Goal: Transaction & Acquisition: Purchase product/service

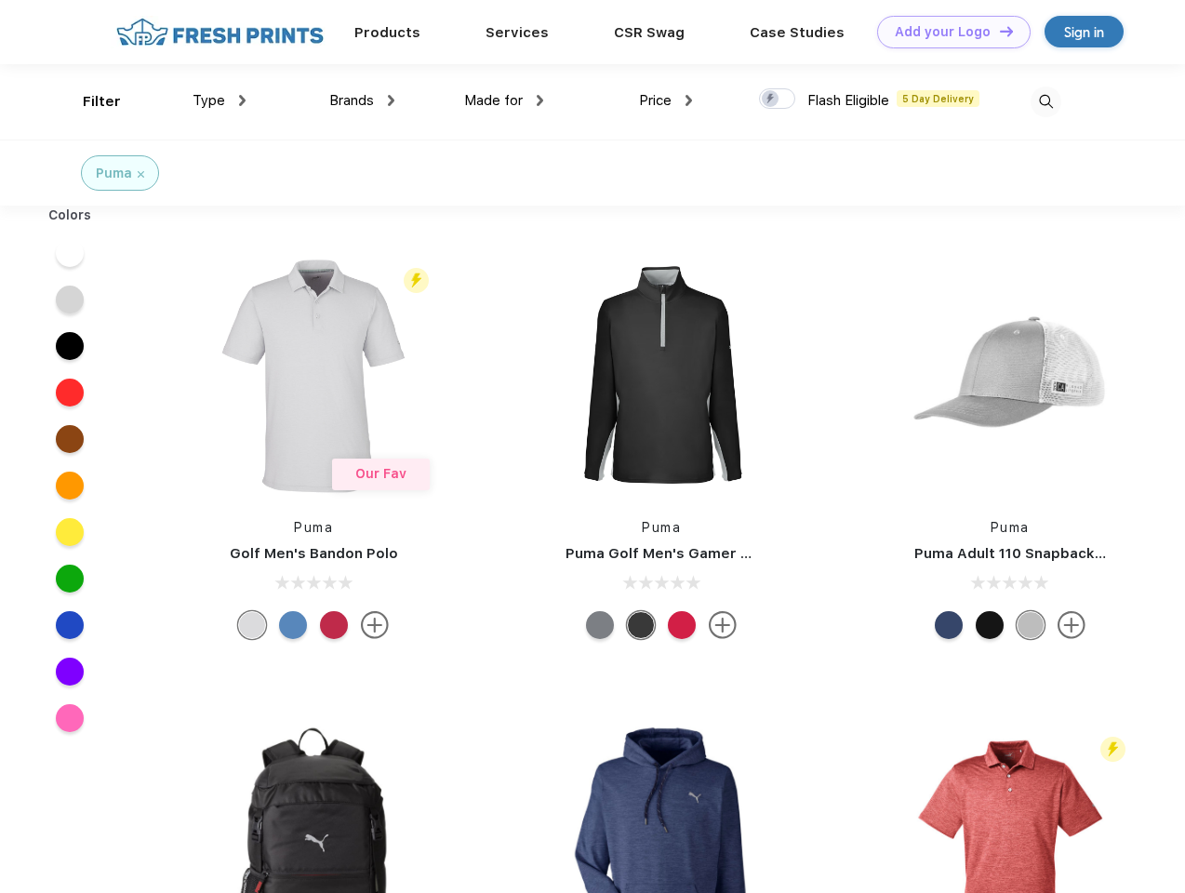
scroll to position [1, 0]
click at [947, 32] on link "Add your Logo Design Tool" at bounding box center [954, 32] width 154 height 33
click at [0, 0] on div "Design Tool" at bounding box center [0, 0] width 0 height 0
click at [998, 31] on link "Add your Logo Design Tool" at bounding box center [954, 32] width 154 height 33
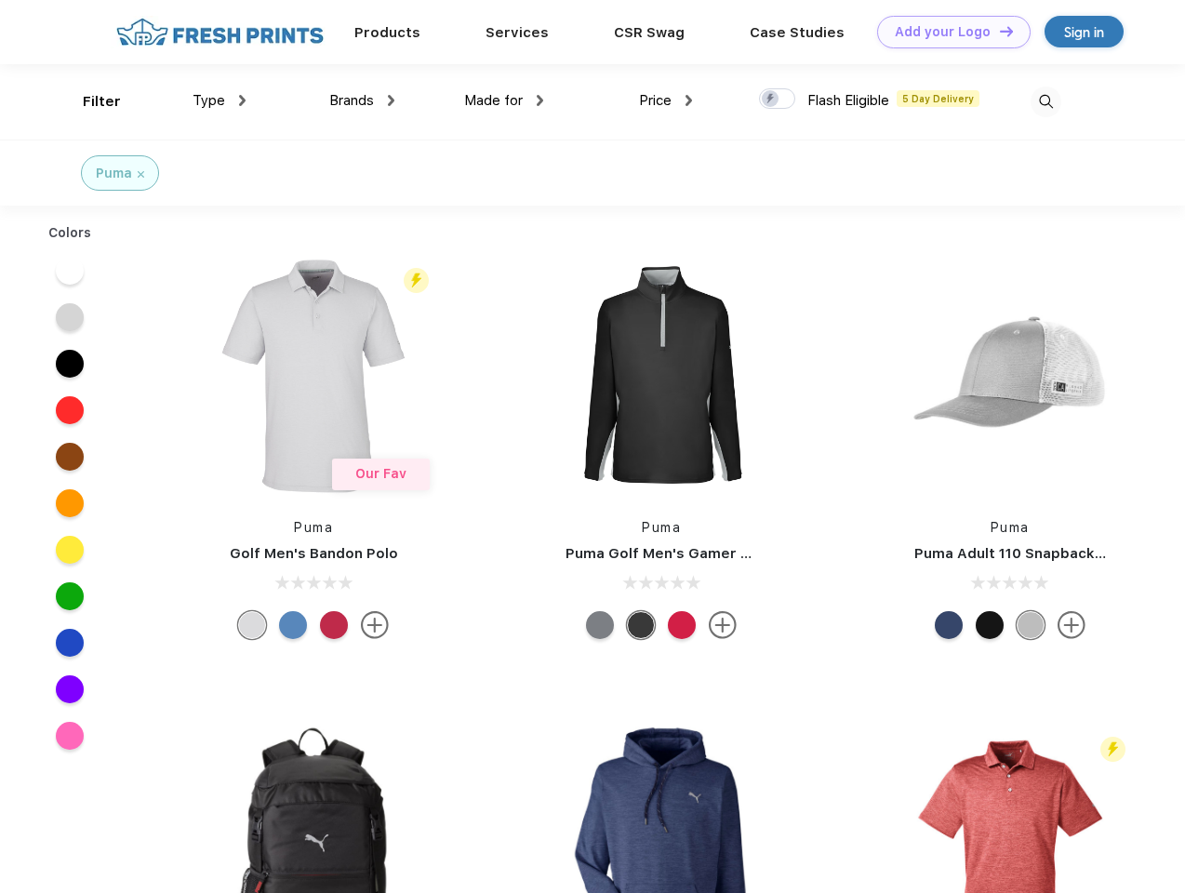
click at [89, 101] on div "Filter" at bounding box center [102, 101] width 38 height 21
click at [220, 100] on span "Type" at bounding box center [209, 100] width 33 height 17
click at [362, 100] on span "Brands" at bounding box center [351, 100] width 45 height 17
click at [504, 100] on span "Made for" at bounding box center [493, 100] width 59 height 17
click at [666, 100] on span "Price" at bounding box center [655, 100] width 33 height 17
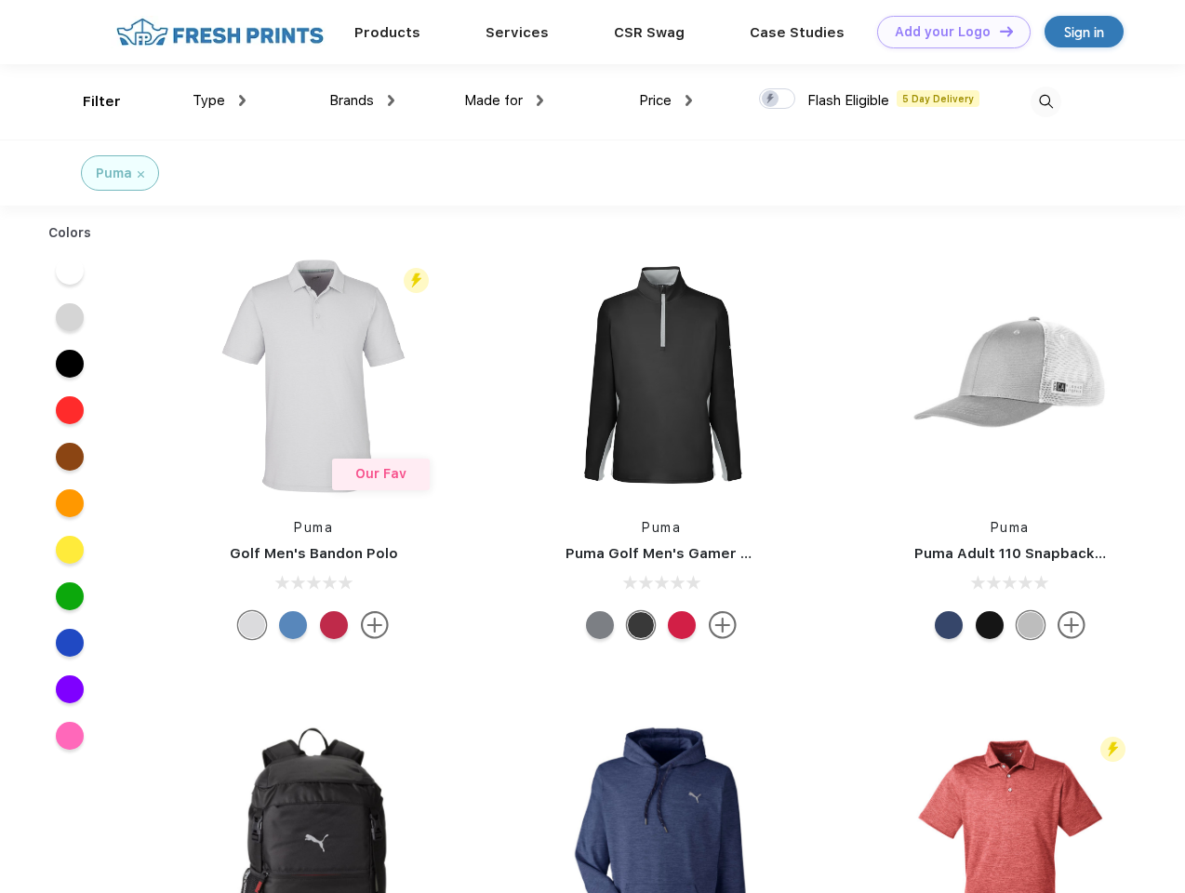
click at [778, 100] on div at bounding box center [777, 98] width 36 height 20
click at [771, 100] on input "checkbox" at bounding box center [765, 93] width 12 height 12
click at [1046, 101] on img at bounding box center [1046, 102] width 31 height 31
